Goal: Task Accomplishment & Management: Use online tool/utility

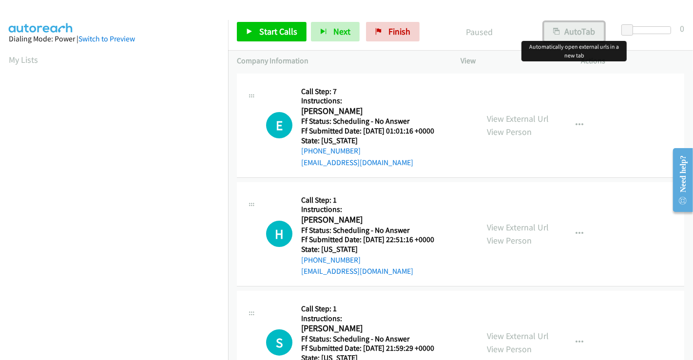
click at [568, 23] on button "AutoTab" at bounding box center [574, 31] width 60 height 19
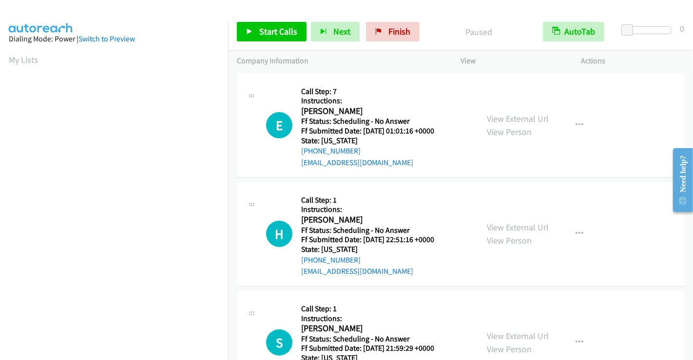
click at [480, 109] on div "View External Url View Person View External Url Email Schedule/Manage Callback …" at bounding box center [543, 125] width 130 height 86
click at [298, 39] on link "Start Calls" at bounding box center [272, 31] width 70 height 19
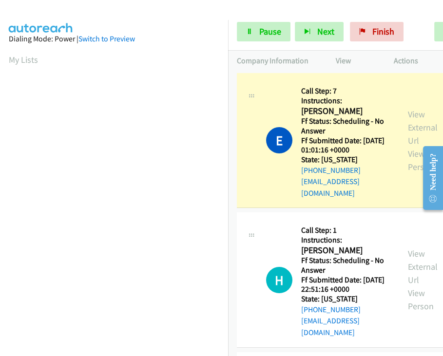
drag, startPoint x: 232, startPoint y: 95, endPoint x: 225, endPoint y: 124, distance: 30.3
click at [225, 46] on main "Start Calls Pause Next Finish Dialing Elaine Copeland AutoTab AutoTab 0 Company…" at bounding box center [221, 23] width 443 height 46
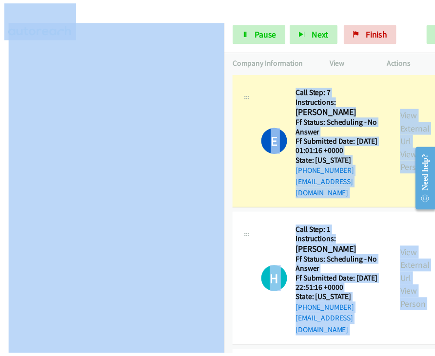
scroll to position [191, 8]
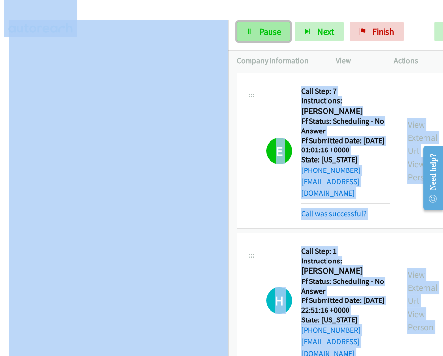
click at [266, 25] on link "Pause" at bounding box center [264, 31] width 54 height 19
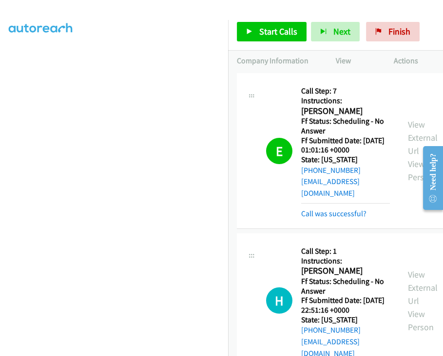
click at [229, 98] on td "E Callback Scheduled Call Step: 7 Instructions: Elaine Copeland America/Chicago…" at bounding box center [381, 151] width 306 height 160
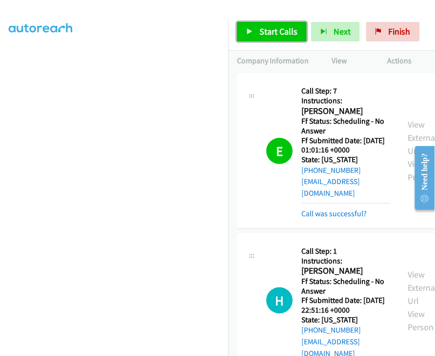
click at [271, 33] on span "Start Calls" at bounding box center [278, 31] width 38 height 11
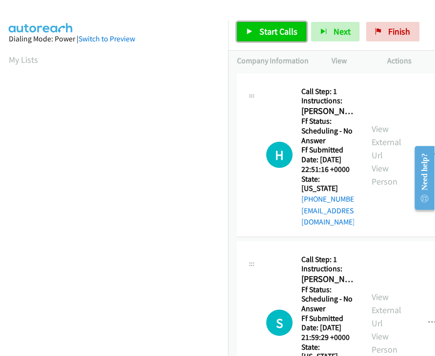
click at [253, 36] on link "Start Calls" at bounding box center [272, 31] width 70 height 19
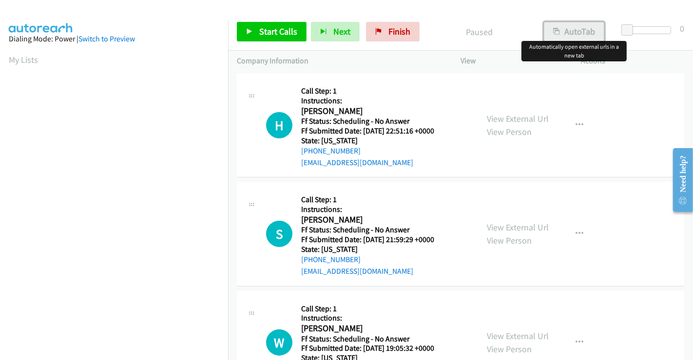
click at [434, 32] on button "AutoTab" at bounding box center [574, 31] width 60 height 19
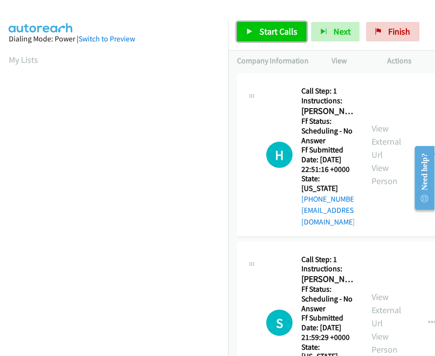
click at [252, 29] on icon at bounding box center [249, 32] width 7 height 7
click at [259, 37] on span "Start Calls" at bounding box center [278, 31] width 38 height 11
click at [274, 35] on span "Start Calls" at bounding box center [278, 31] width 38 height 11
click at [299, 21] on div "Start Calls Pause Next Finish Paused AutoTab AutoTab 0" at bounding box center [331, 32] width 207 height 38
click at [279, 28] on span "Start Calls" at bounding box center [278, 31] width 38 height 11
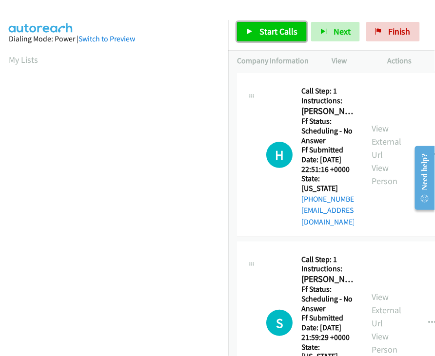
click at [279, 28] on span "Start Calls" at bounding box center [278, 31] width 38 height 11
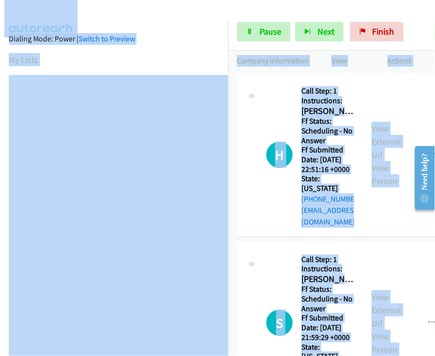
scroll to position [0, 8]
drag, startPoint x: 228, startPoint y: 55, endPoint x: 219, endPoint y: 98, distance: 44.3
click at [217, 21] on main "Start Calls Pause Next Finish Call Completed AutoTab AutoTab 0 Company Informat…" at bounding box center [217, 23] width 435 height 46
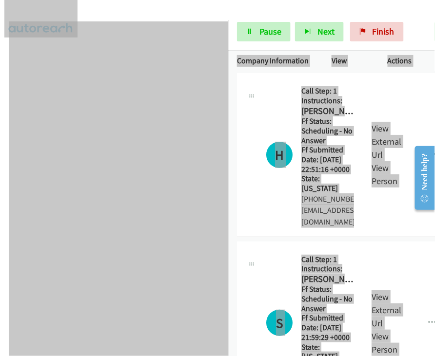
scroll to position [127, 8]
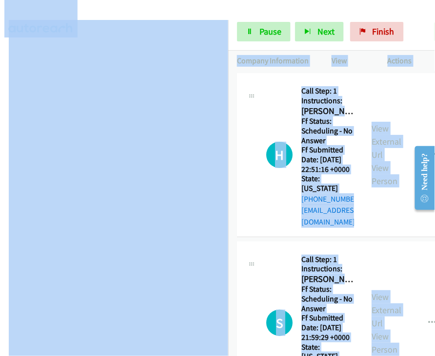
click at [230, 198] on td "H Callback Scheduled Call Step: 1 Instructions: [PERSON_NAME] America/Los_Angel…" at bounding box center [345, 155] width 234 height 168
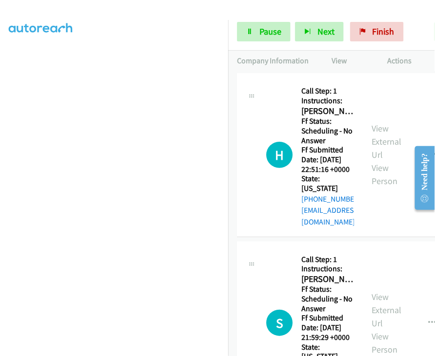
click at [230, 198] on td "H Callback Scheduled Call Step: 1 Instructions: [PERSON_NAME] America/Los_Angel…" at bounding box center [345, 155] width 234 height 168
click at [256, 38] on link "Pause" at bounding box center [264, 31] width 54 height 19
